Goal: Information Seeking & Learning: Check status

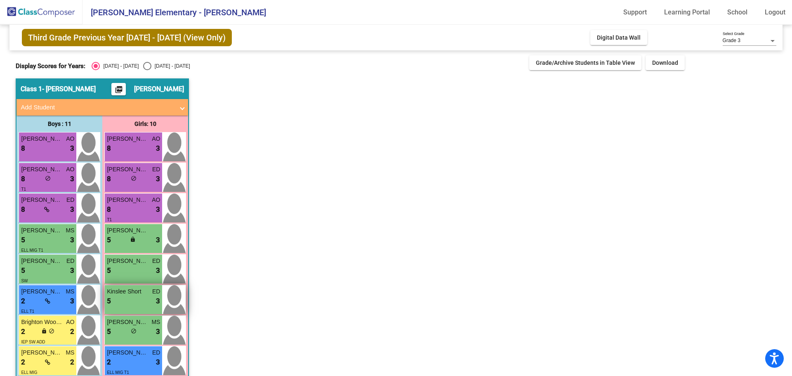
scroll to position [105, 0]
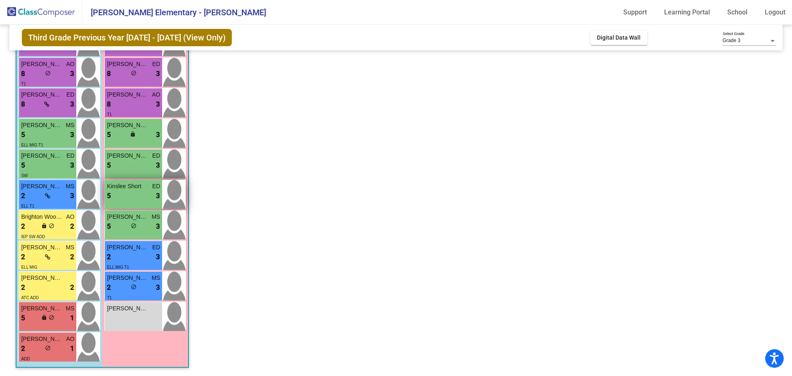
click at [130, 192] on div "5 lock do_not_disturb_alt 3" at bounding box center [133, 196] width 53 height 11
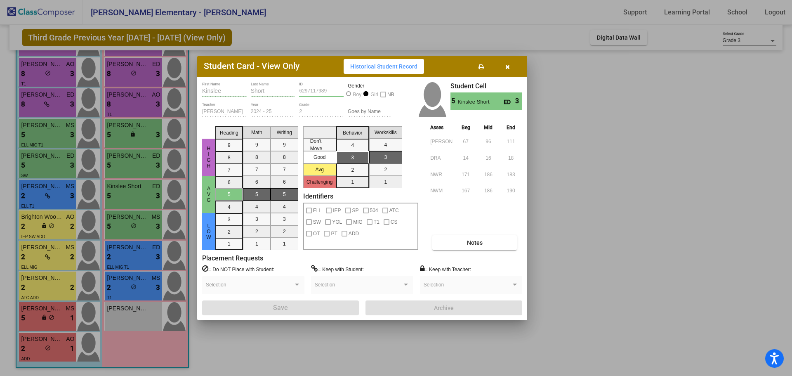
click at [488, 246] on button "Notes" at bounding box center [474, 242] width 85 height 15
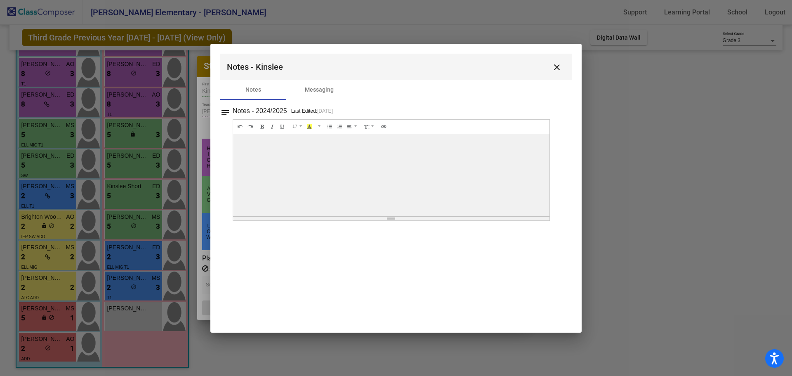
click at [555, 67] on mat-icon "close" at bounding box center [557, 67] width 10 height 10
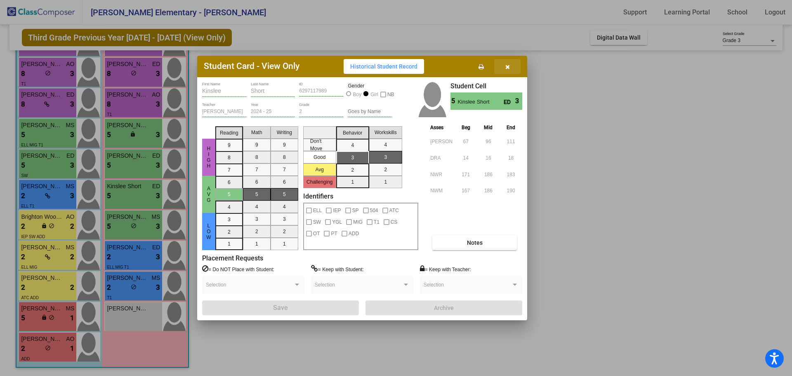
click at [509, 65] on icon "button" at bounding box center [507, 67] width 5 height 6
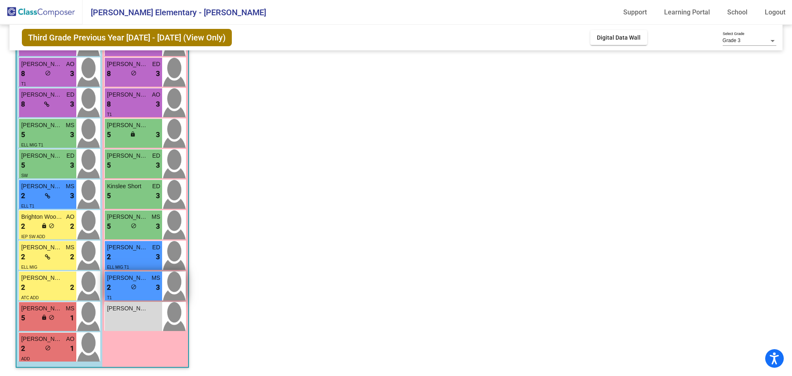
scroll to position [23, 0]
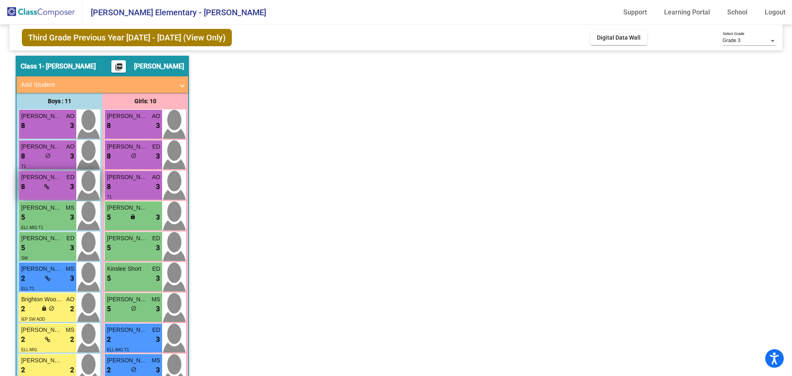
click at [43, 185] on div "8 lock do_not_disturb_alt 3" at bounding box center [47, 187] width 53 height 11
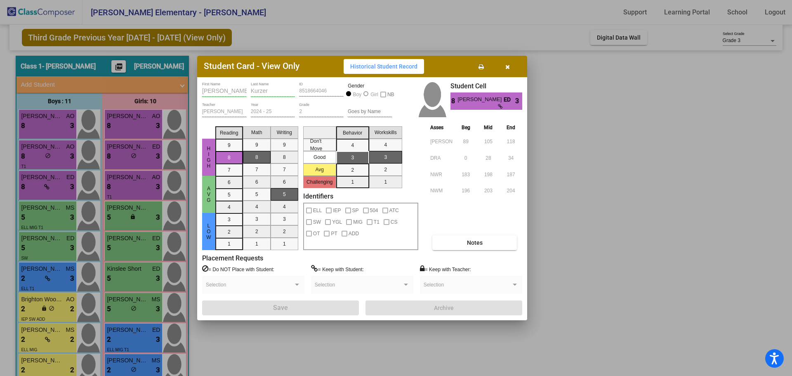
click at [509, 67] on icon "button" at bounding box center [507, 67] width 5 height 6
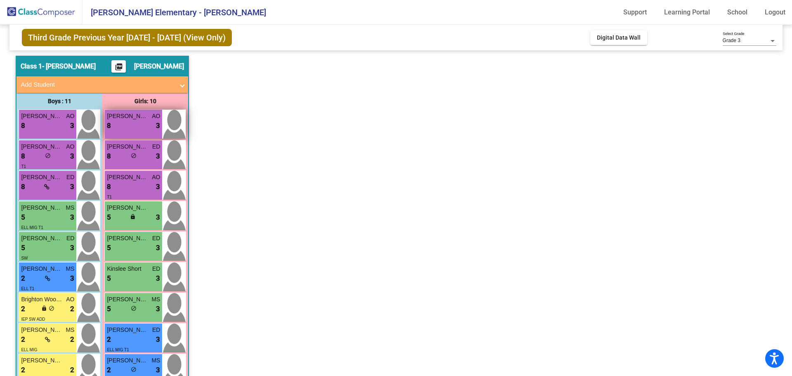
scroll to position [0, 0]
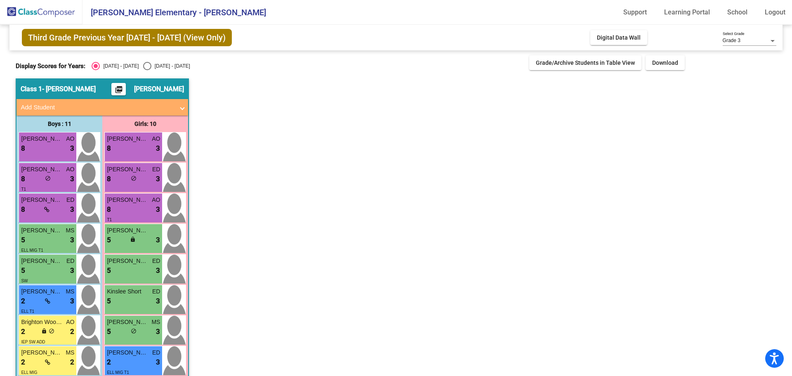
click at [154, 62] on div "Display Scores for Years: [DATE] - [DATE] [DATE] - [DATE] Grade/Archive Student…" at bounding box center [396, 62] width 760 height 15
click at [143, 66] on div "Select an option" at bounding box center [147, 66] width 8 height 8
click at [147, 70] on input "[DATE] - [DATE]" at bounding box center [147, 70] width 0 height 0
radio input "true"
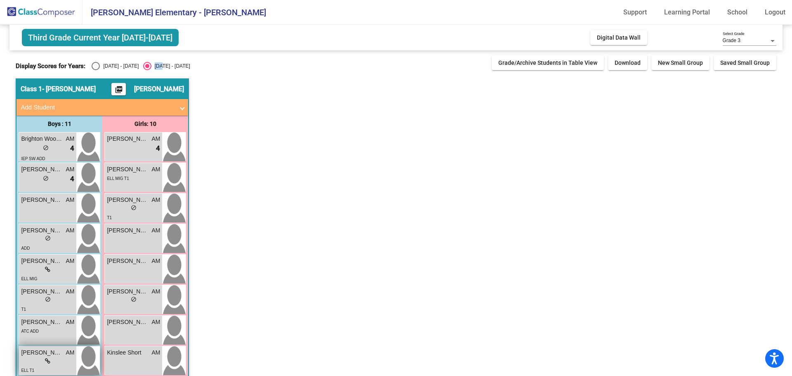
scroll to position [83, 0]
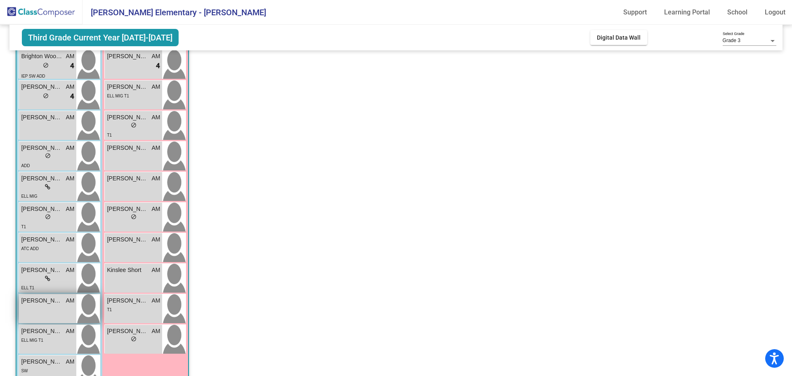
click at [53, 305] on div "[PERSON_NAME] AM lock do_not_disturb_alt" at bounding box center [47, 308] width 57 height 29
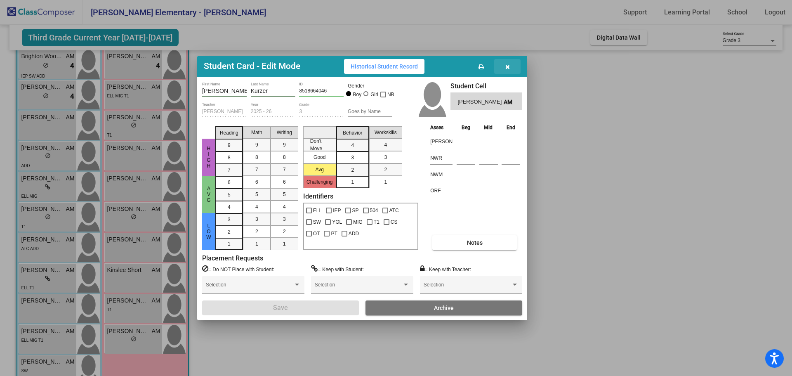
click at [507, 64] on icon "button" at bounding box center [507, 67] width 5 height 6
